Goal: Information Seeking & Learning: Learn about a topic

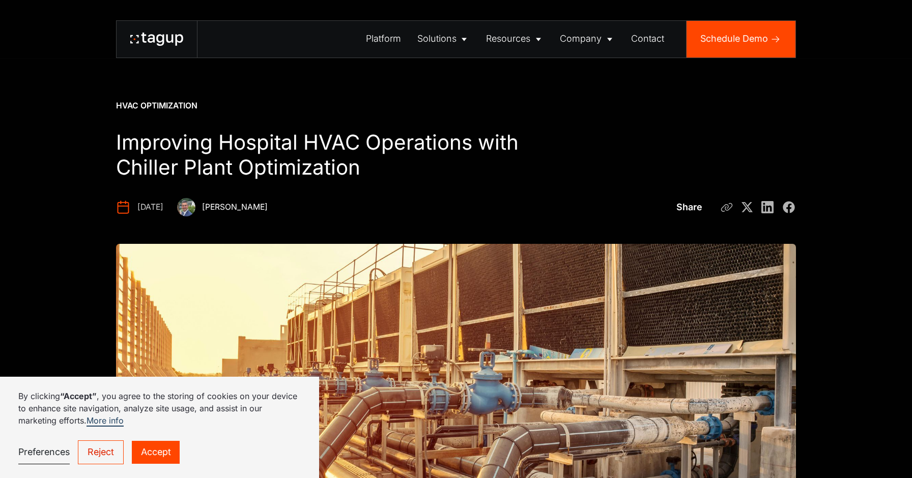
click at [174, 443] on link "Accept" at bounding box center [156, 452] width 48 height 23
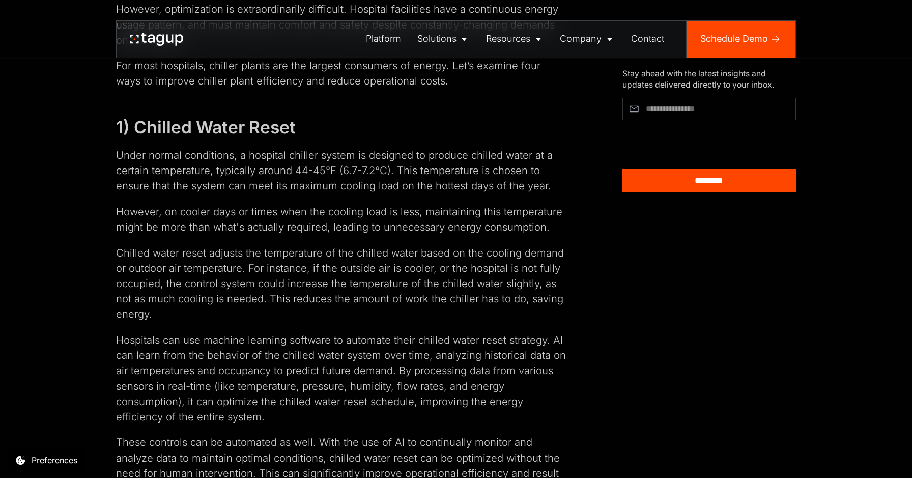
scroll to position [800, 0]
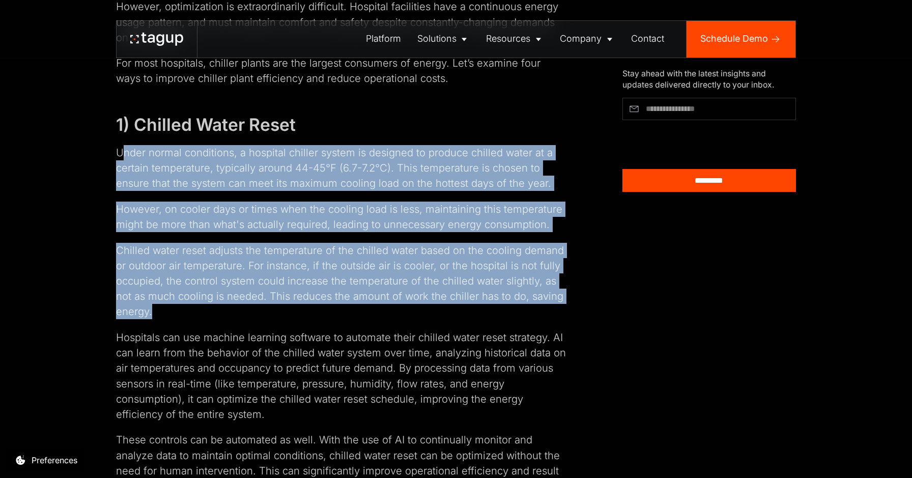
drag, startPoint x: 121, startPoint y: 154, endPoint x: 459, endPoint y: 312, distance: 372.4
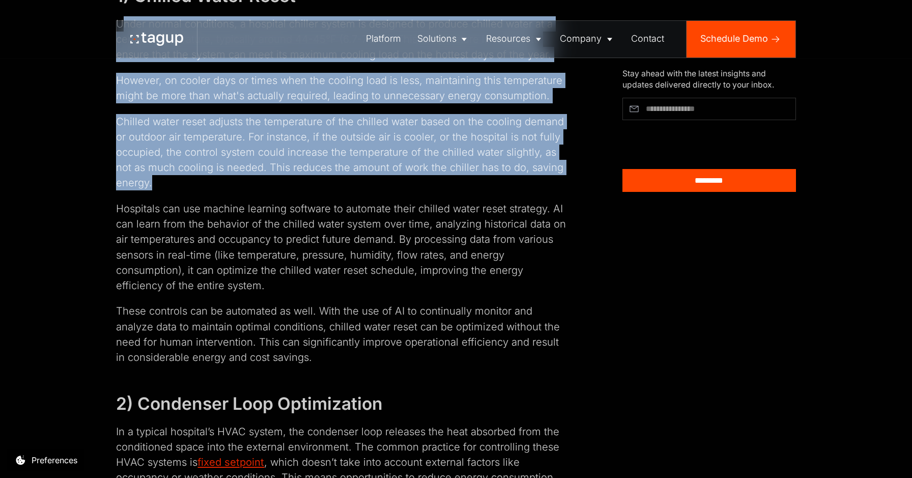
scroll to position [963, 0]
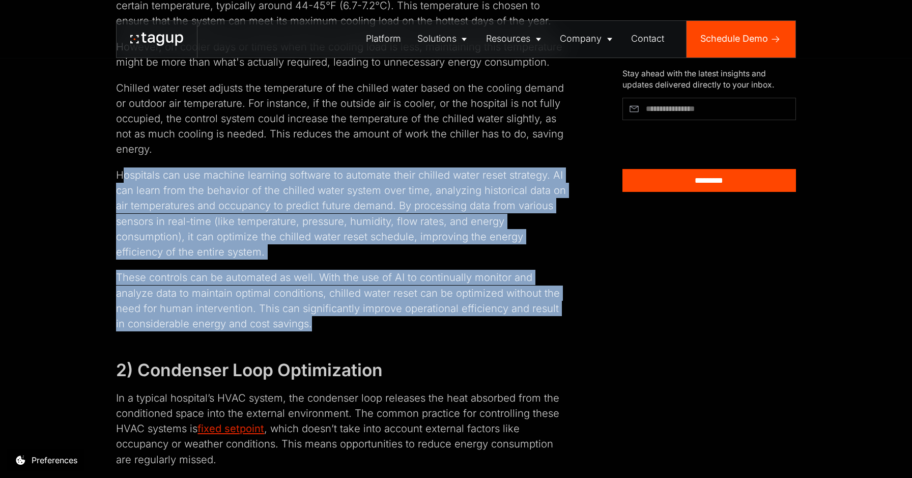
drag, startPoint x: 120, startPoint y: 175, endPoint x: 456, endPoint y: 329, distance: 369.5
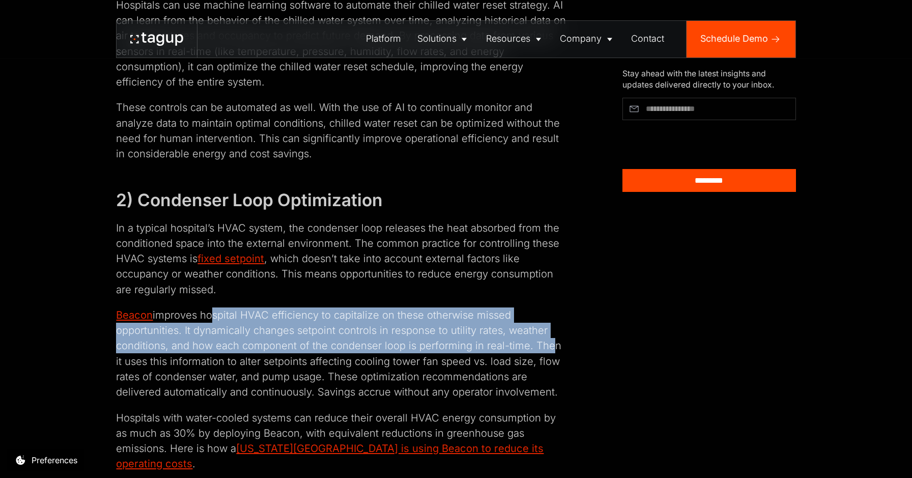
scroll to position [1132, 0]
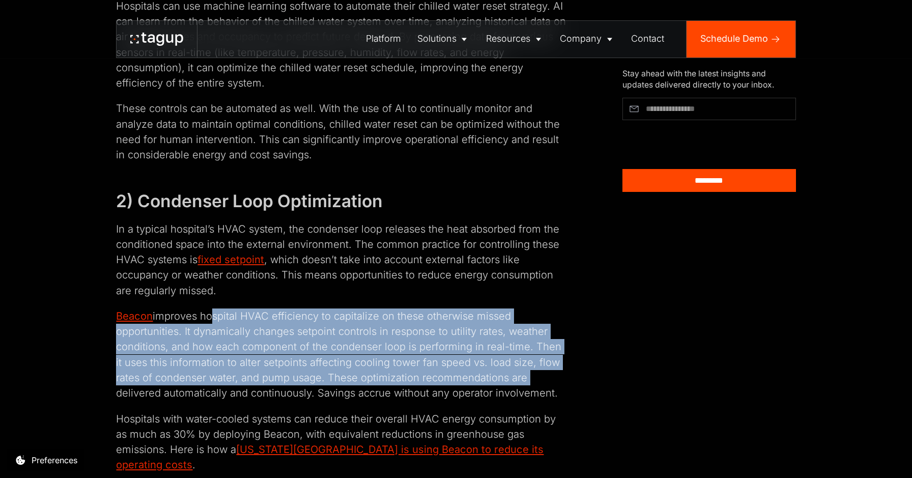
drag, startPoint x: 211, startPoint y: 311, endPoint x: 566, endPoint y: 380, distance: 362.0
click at [566, 380] on p "Beacon improves hospital HVAC efficiency to capitalize on these otherwise misse…" at bounding box center [342, 355] width 452 height 92
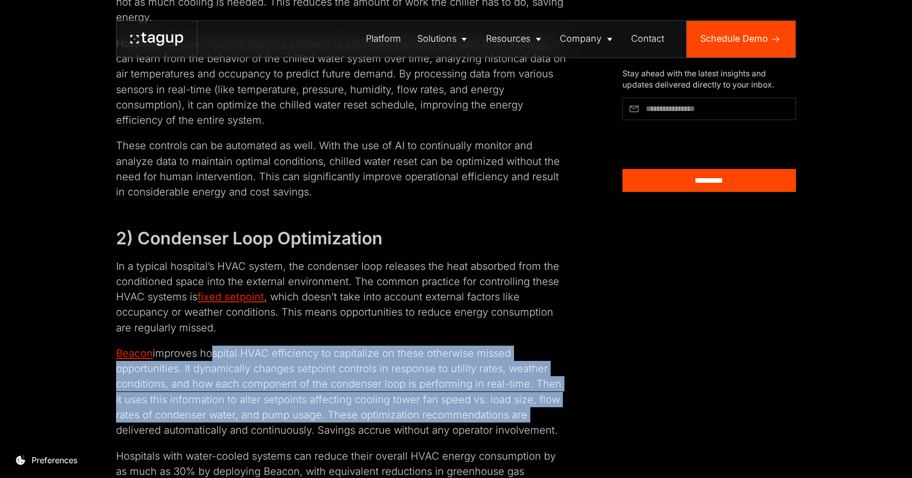
scroll to position [1182, 0]
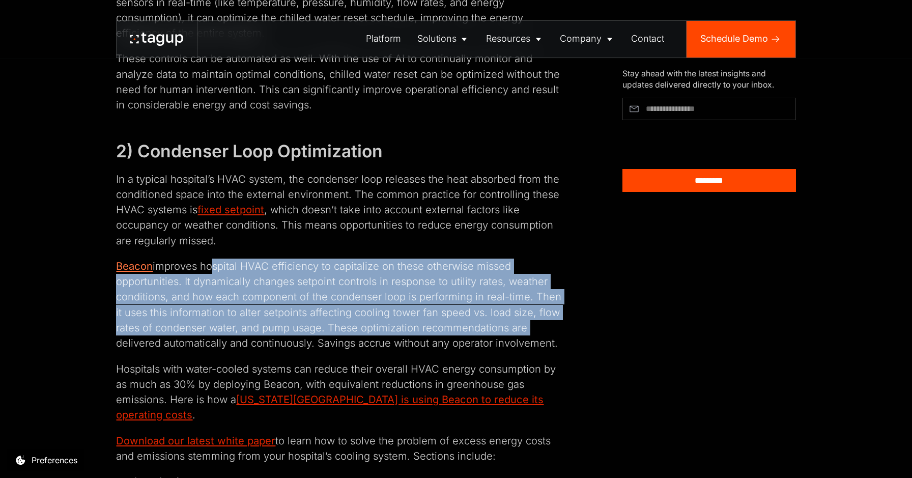
click at [132, 266] on link "Beacon" at bounding box center [134, 266] width 37 height 13
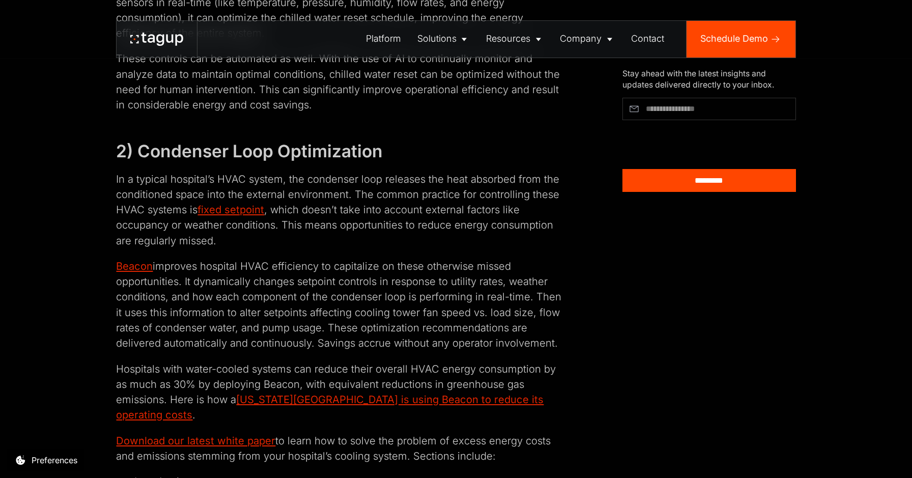
drag, startPoint x: 138, startPoint y: 317, endPoint x: 588, endPoint y: 342, distance: 451.3
click at [588, 342] on div "Editor's Note: Since this publication, Beacon's HVAC optimization technology an…" at bounding box center [456, 382] width 680 height 1951
drag, startPoint x: 119, startPoint y: 375, endPoint x: 270, endPoint y: 369, distance: 150.8
click at [270, 369] on p "Hospitals with water-cooled systems can reduce their overall HVAC energy consum…" at bounding box center [342, 392] width 452 height 62
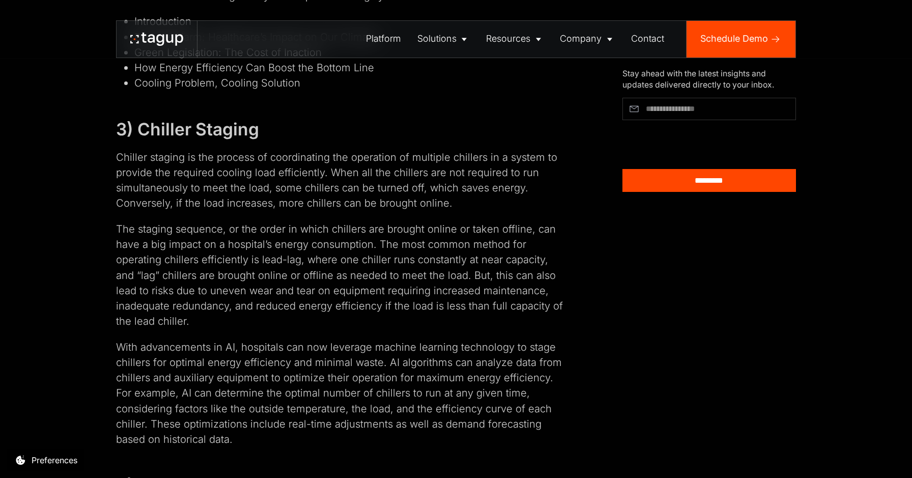
scroll to position [1642, 0]
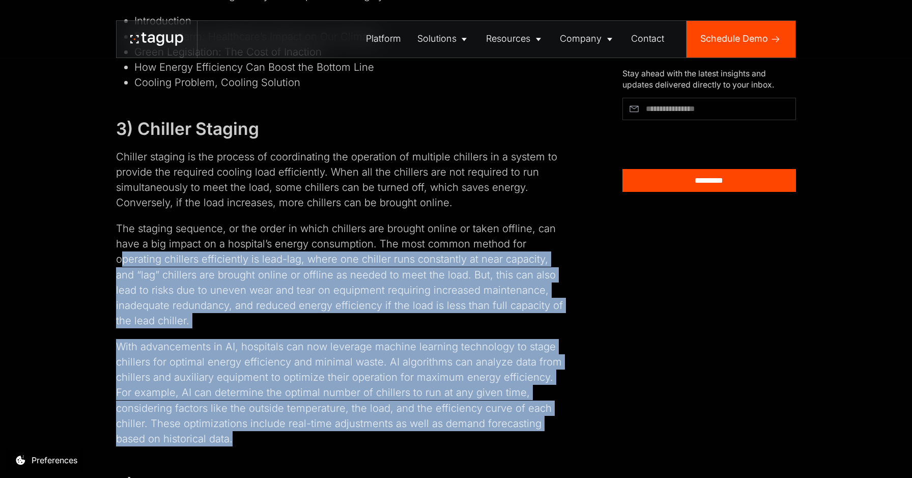
drag, startPoint x: 120, startPoint y: 245, endPoint x: 473, endPoint y: 424, distance: 396.4
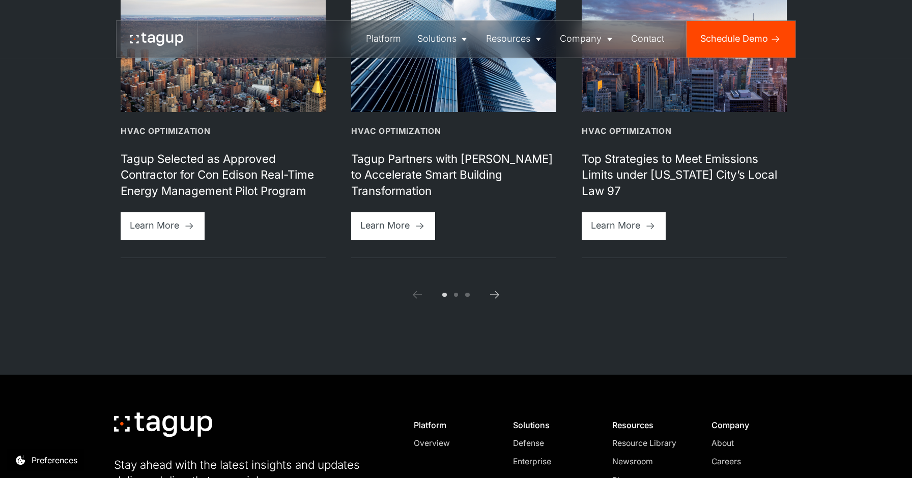
scroll to position [2773, 0]
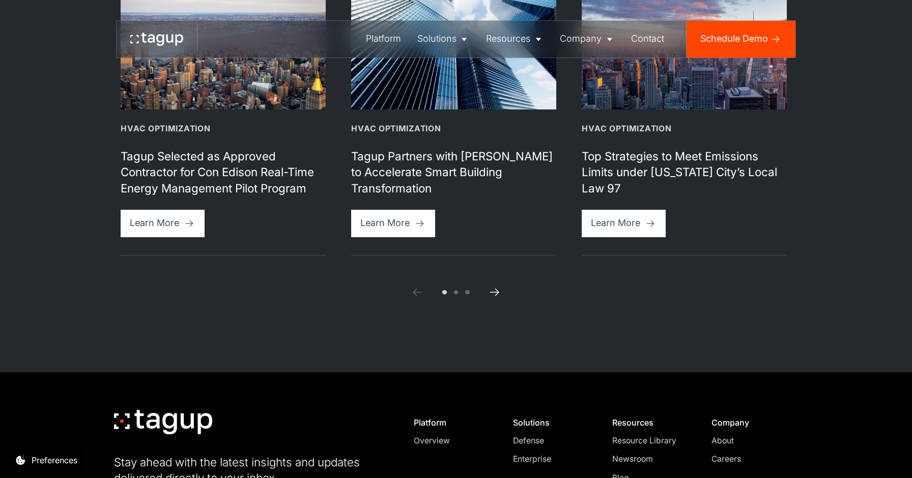
click at [495, 286] on icon "Next slide" at bounding box center [495, 292] width 12 height 12
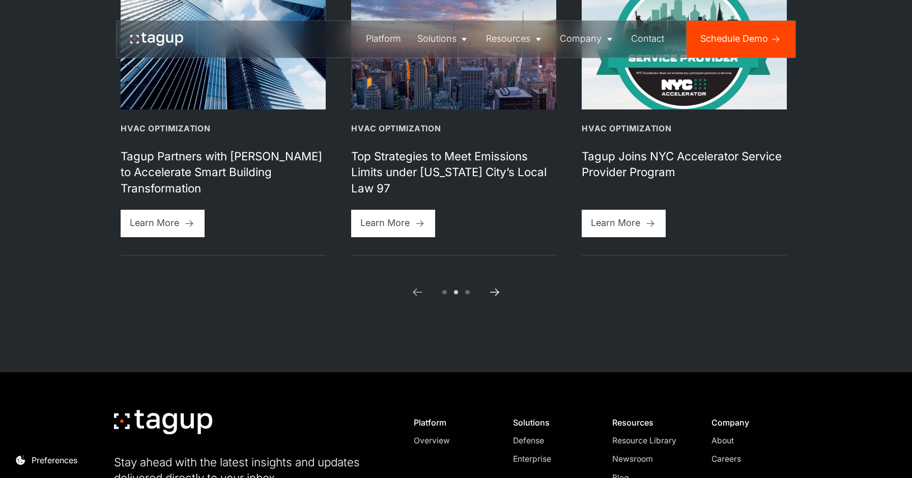
click at [495, 286] on icon "Next slide" at bounding box center [495, 292] width 12 height 12
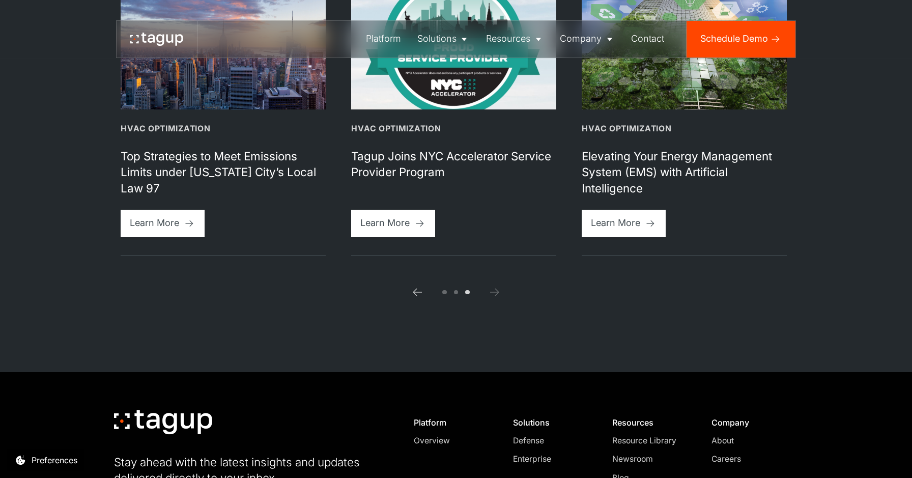
click at [495, 286] on icon "Next slide" at bounding box center [495, 292] width 12 height 12
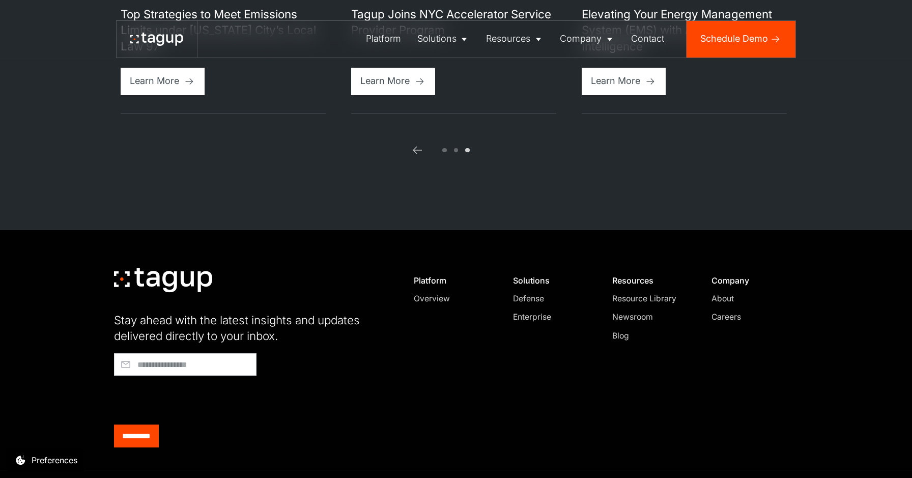
scroll to position [2931, 0]
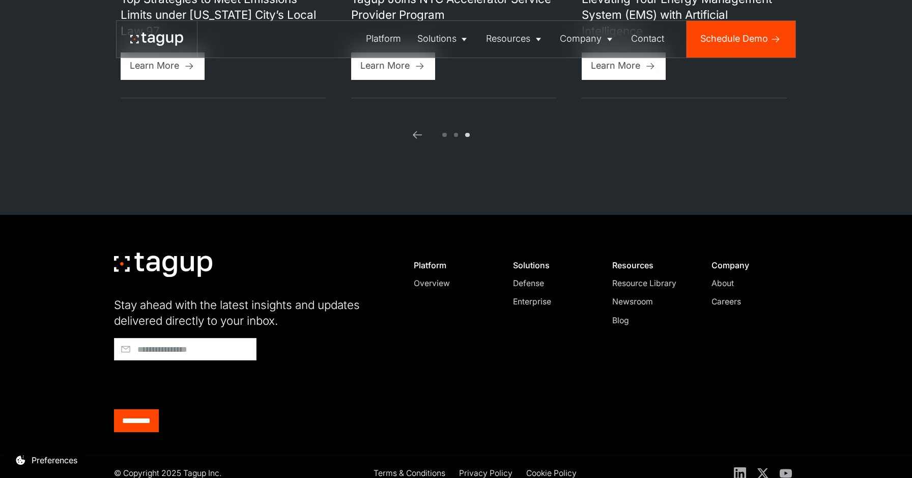
click at [719, 277] on div "About" at bounding box center [750, 283] width 77 height 12
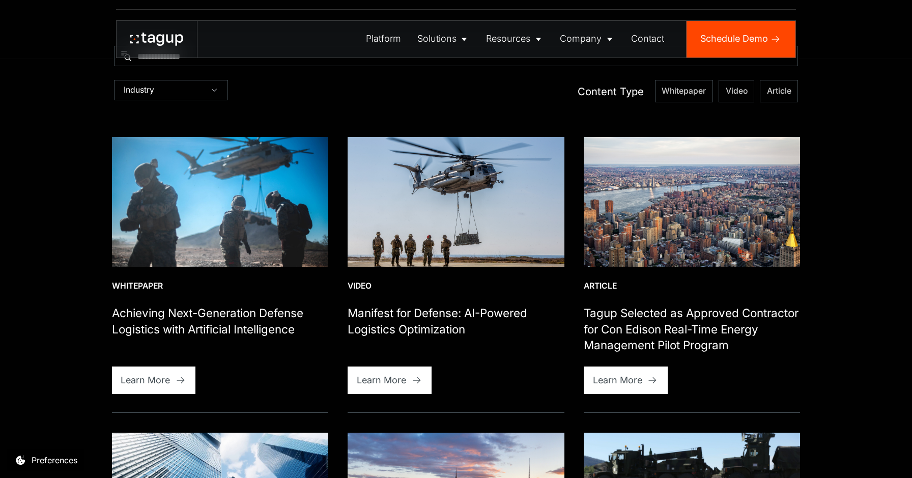
scroll to position [387, 0]
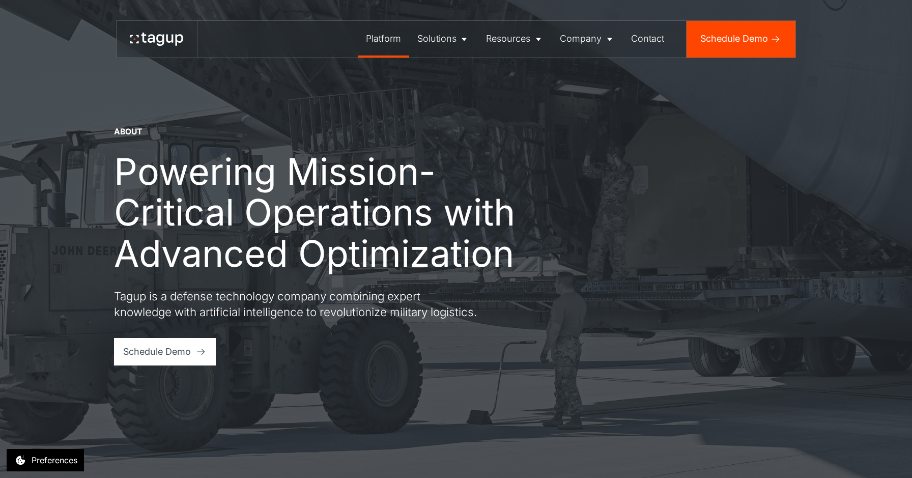
click at [389, 47] on link "Platform" at bounding box center [383, 39] width 51 height 37
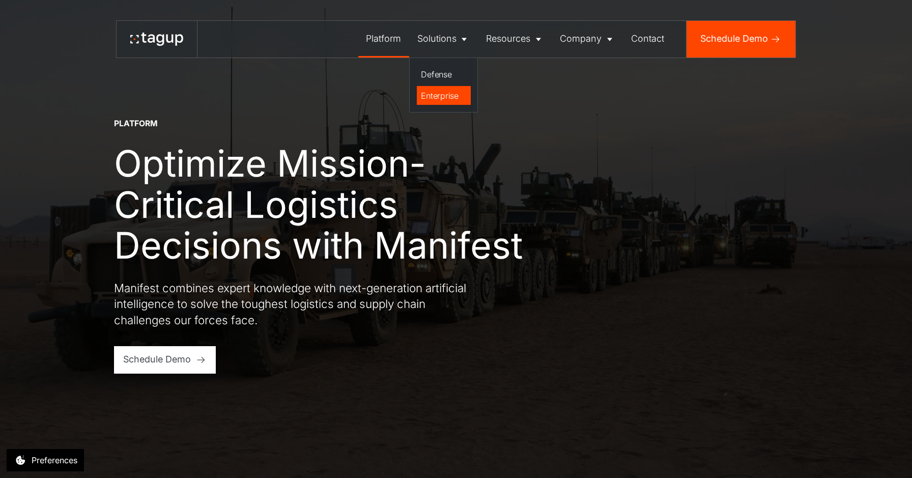
click at [441, 93] on div "Enterprise" at bounding box center [443, 96] width 45 height 12
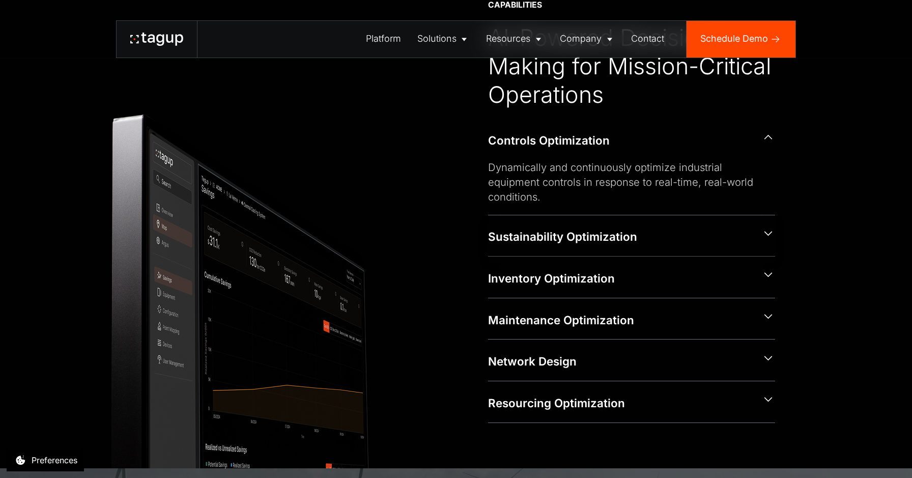
scroll to position [528, 0]
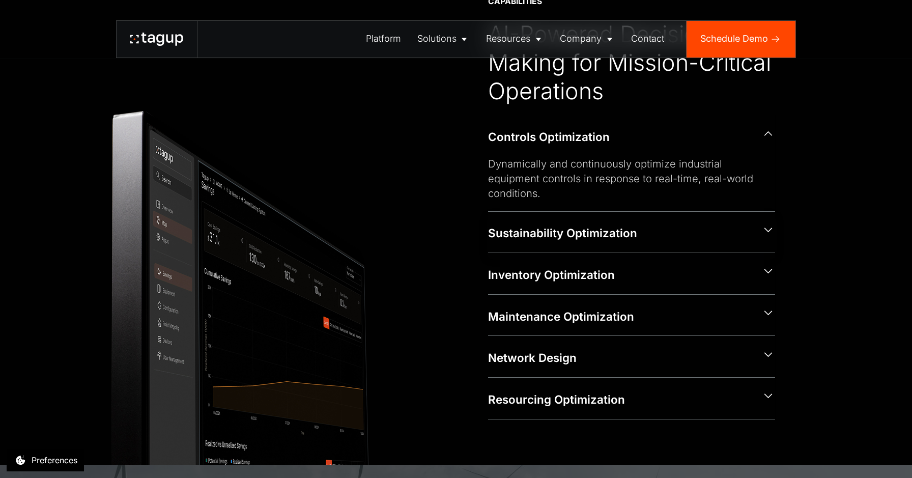
click at [572, 242] on div "Sustainability Optimization" at bounding box center [631, 232] width 287 height 41
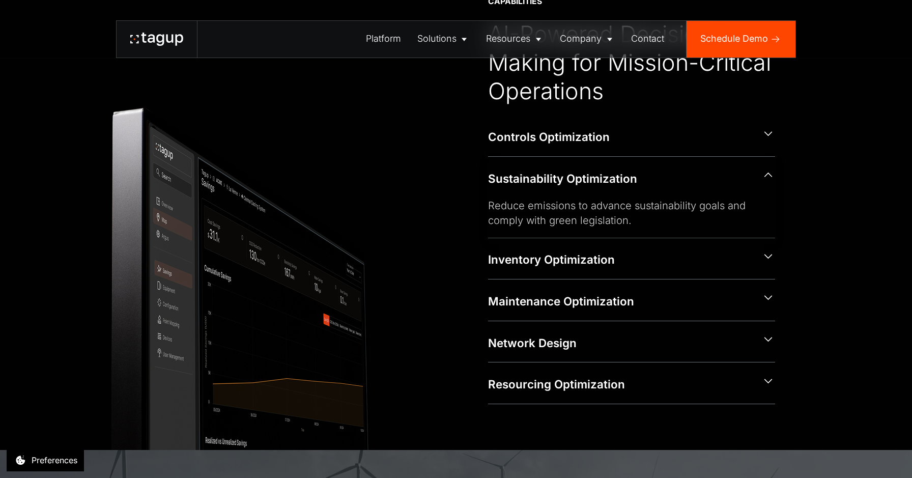
scroll to position [525, 0]
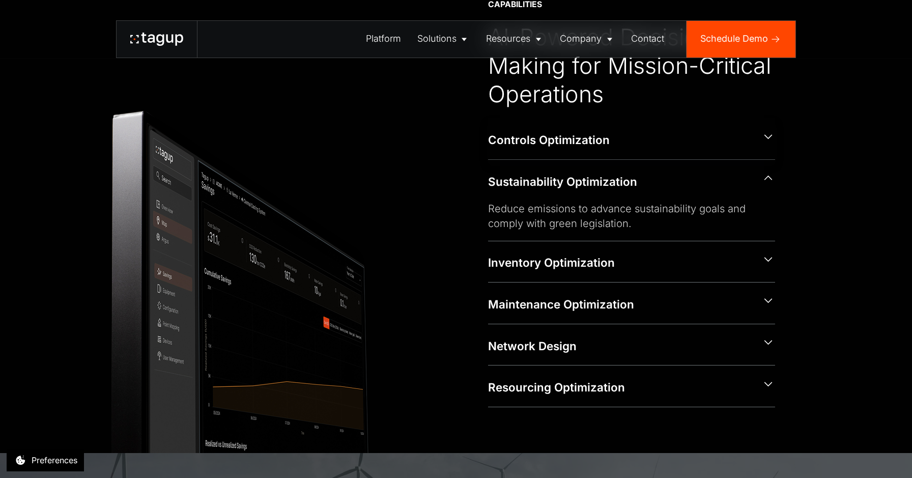
click at [557, 139] on div "Controls Optimization" at bounding box center [620, 140] width 265 height 16
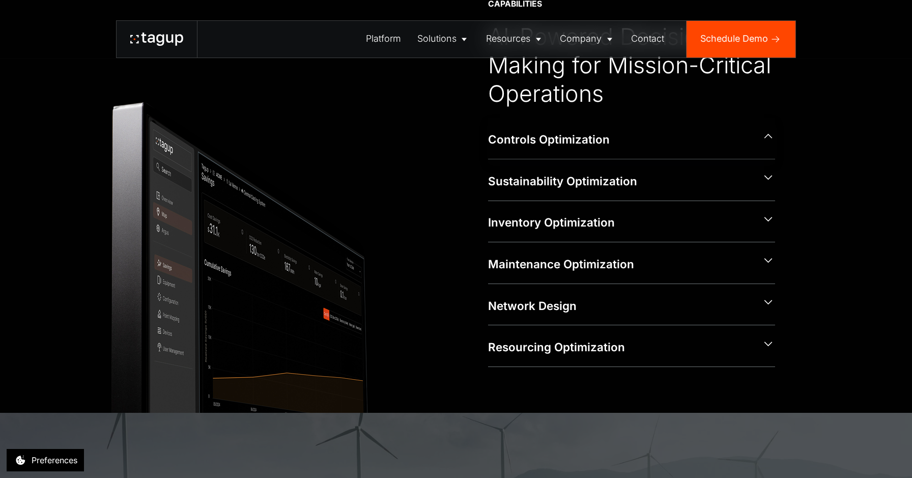
scroll to position [528, 0]
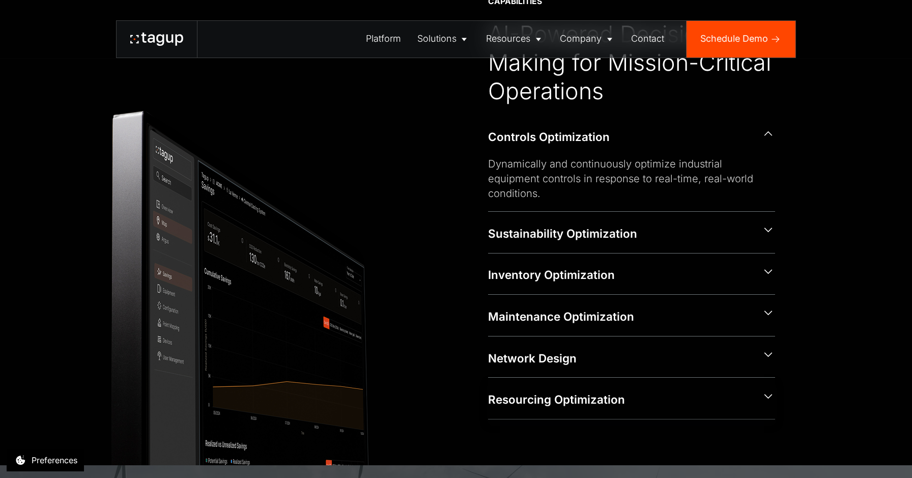
click at [556, 393] on div "Resourcing Optimization" at bounding box center [620, 399] width 265 height 16
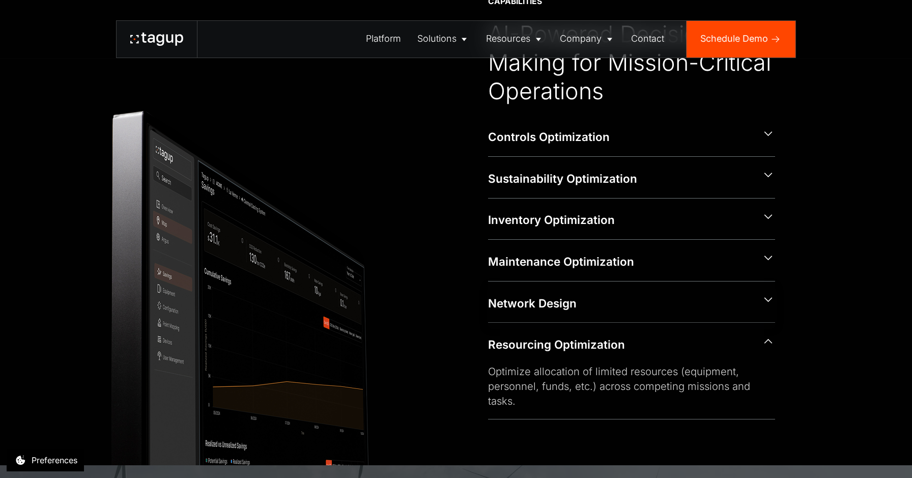
click at [560, 304] on div "Network Design" at bounding box center [620, 303] width 265 height 16
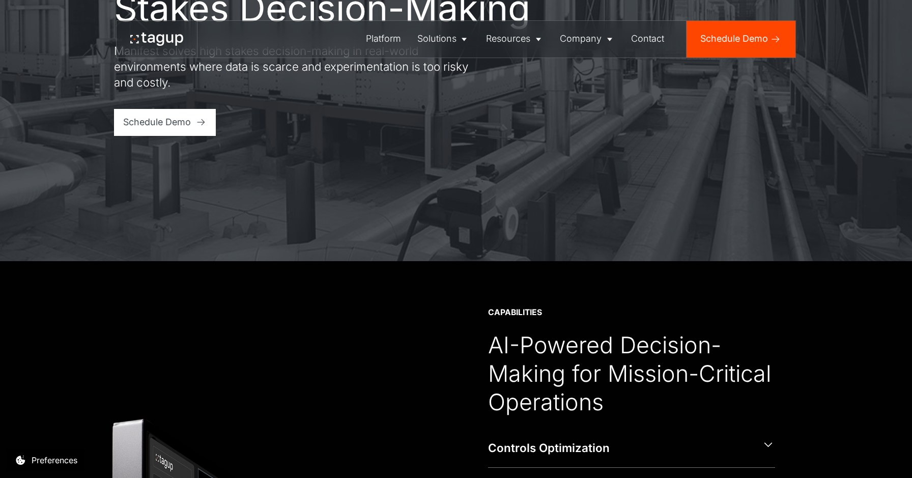
scroll to position [158, 0]
